Goal: Task Accomplishment & Management: Manage account settings

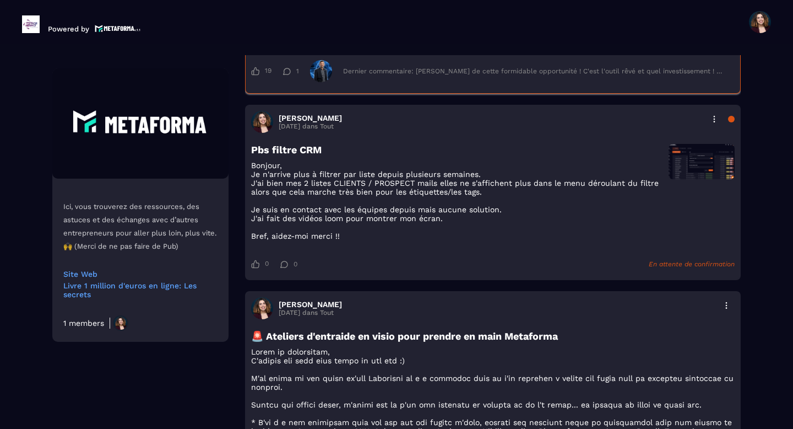
scroll to position [364, 0]
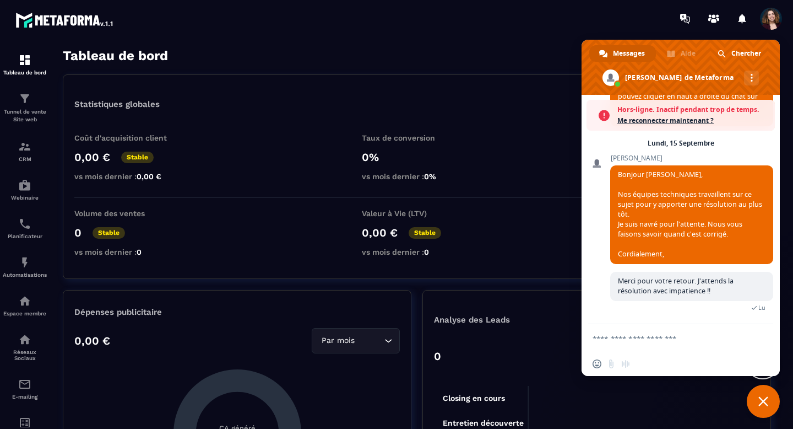
click at [757, 404] on span "Fermer le chat" at bounding box center [763, 401] width 33 height 33
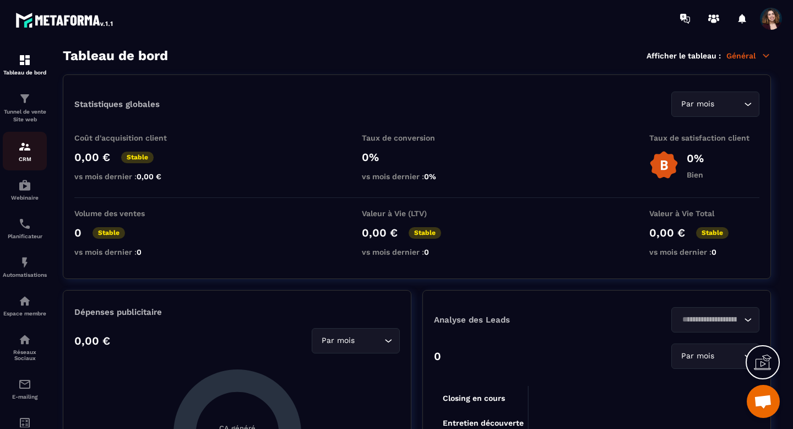
click at [34, 157] on p "CRM" at bounding box center [25, 159] width 44 height 6
click at [17, 156] on p "CRM" at bounding box center [25, 159] width 44 height 6
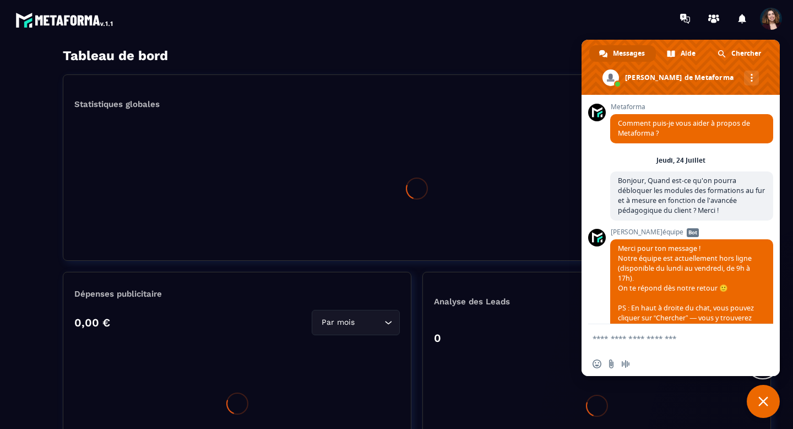
scroll to position [8595, 0]
